Goal: Book appointment/travel/reservation

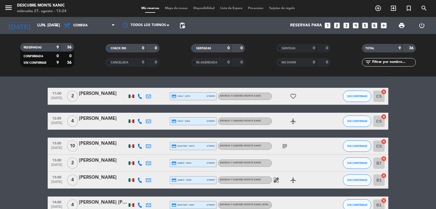
scroll to position [12, 0]
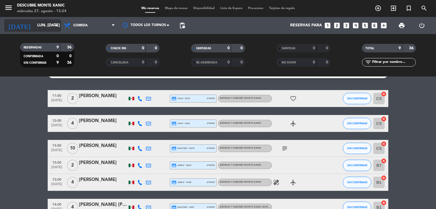
click at [56, 27] on icon "arrow_drop_down" at bounding box center [56, 25] width 7 height 7
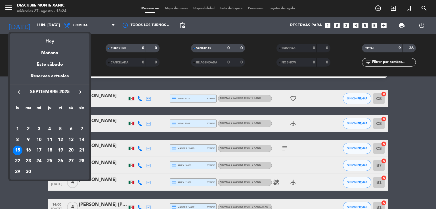
click at [16, 90] on icon "keyboard_arrow_left" at bounding box center [19, 92] width 7 height 7
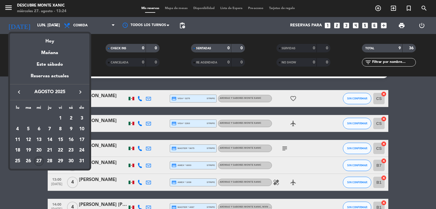
click at [39, 163] on div "27" at bounding box center [39, 162] width 10 height 10
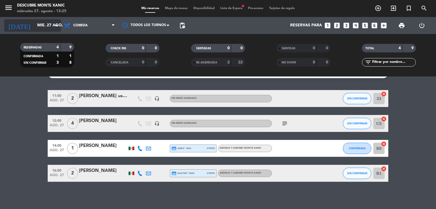
click at [56, 24] on icon "arrow_drop_down" at bounding box center [56, 25] width 7 height 7
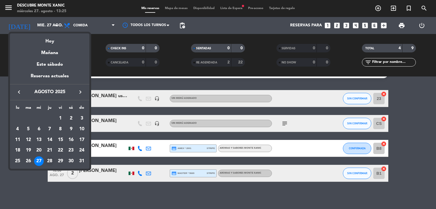
click at [50, 161] on div "28" at bounding box center [50, 162] width 10 height 10
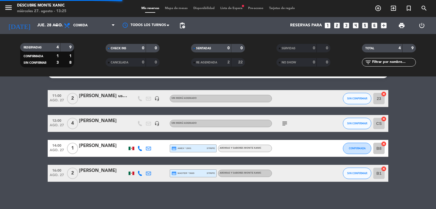
scroll to position [0, 0]
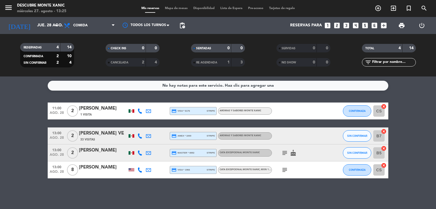
click at [73, 148] on span "2" at bounding box center [72, 152] width 11 height 11
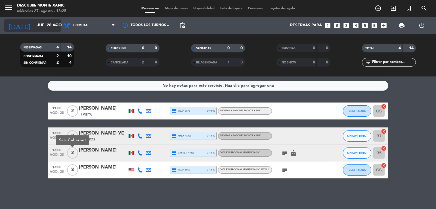
click at [56, 25] on icon "arrow_drop_down" at bounding box center [56, 25] width 7 height 7
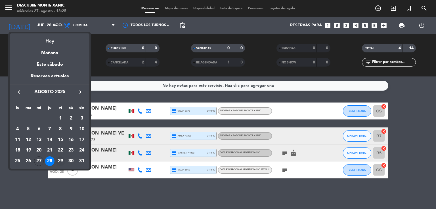
click at [62, 162] on div "29" at bounding box center [61, 162] width 10 height 10
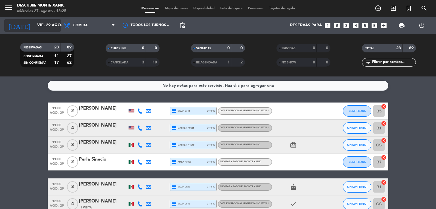
click at [56, 25] on icon "arrow_drop_down" at bounding box center [56, 25] width 7 height 7
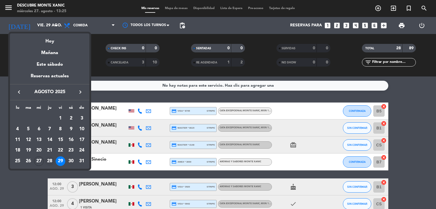
click at [47, 160] on div "28" at bounding box center [50, 162] width 10 height 10
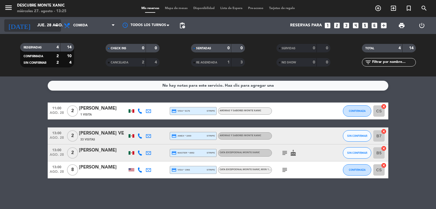
click at [55, 27] on icon "arrow_drop_down" at bounding box center [56, 25] width 7 height 7
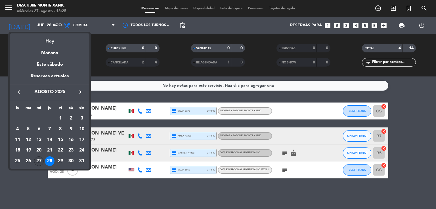
click at [39, 165] on div "27" at bounding box center [39, 162] width 10 height 10
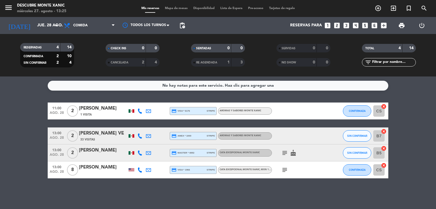
type input "mié. 27 ago."
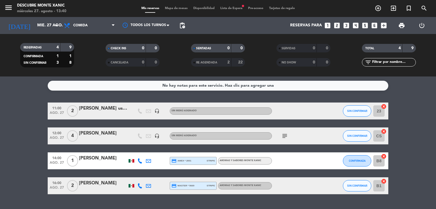
scroll to position [14, 0]
